Goal: Navigation & Orientation: Find specific page/section

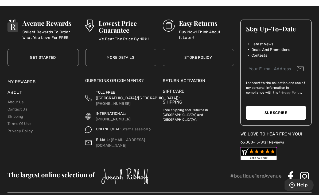
scroll to position [4848, 0]
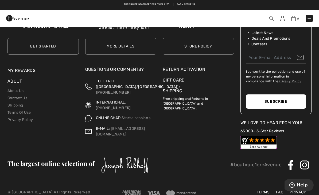
click at [15, 88] on link "About Us" at bounding box center [15, 90] width 16 height 5
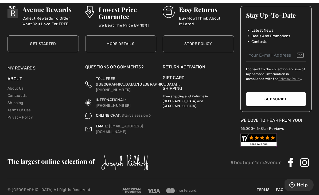
scroll to position [525, 0]
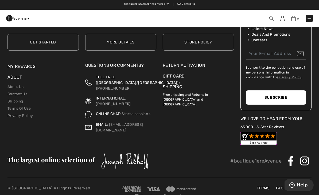
click at [8, 93] on link "Contact Us" at bounding box center [17, 94] width 20 height 5
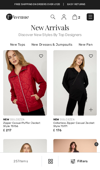
click at [74, 17] on img at bounding box center [75, 16] width 5 height 5
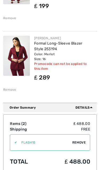
scroll to position [123, 0]
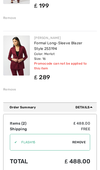
click at [79, 144] on span "Remove" at bounding box center [79, 142] width 13 height 5
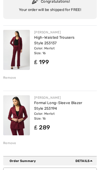
scroll to position [0, 0]
